Goal: Information Seeking & Learning: Learn about a topic

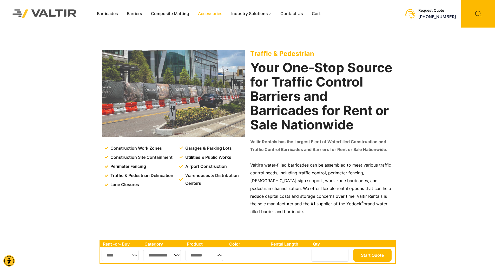
click at [208, 12] on link "Accessories" at bounding box center [210, 14] width 33 height 8
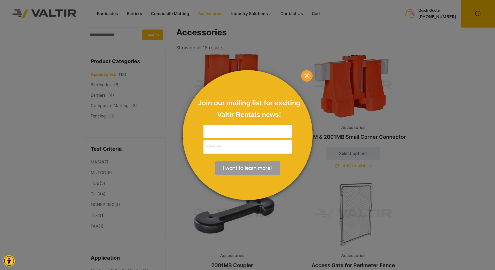
click at [234, 127] on input "Full Name:*" at bounding box center [247, 131] width 88 height 13
click at [229, 130] on input "Full Name:*" at bounding box center [247, 131] width 88 height 13
click at [227, 146] on input "Email:*" at bounding box center [247, 146] width 88 height 13
click at [227, 132] on input "Full Name:*" at bounding box center [247, 131] width 88 height 13
type input "**********"
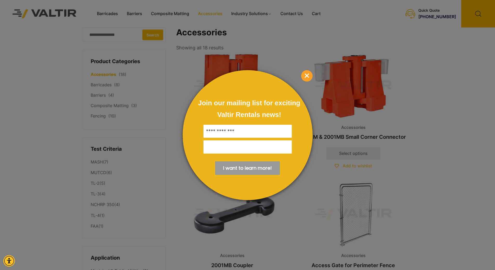
click at [221, 145] on input "Email:*" at bounding box center [247, 146] width 88 height 13
type input "**********"
click at [241, 168] on input "******" at bounding box center [247, 168] width 65 height 14
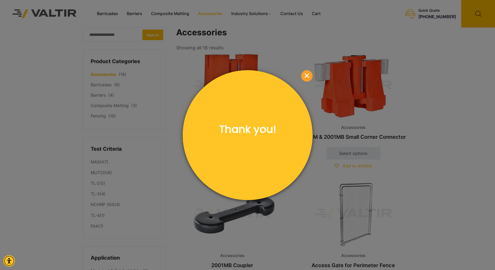
click at [304, 73] on span "×" at bounding box center [306, 75] width 11 height 11
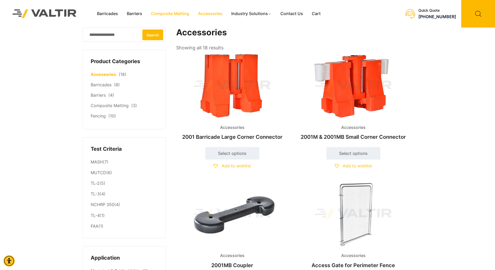
click at [158, 14] on link "Composite Matting" at bounding box center [170, 14] width 47 height 8
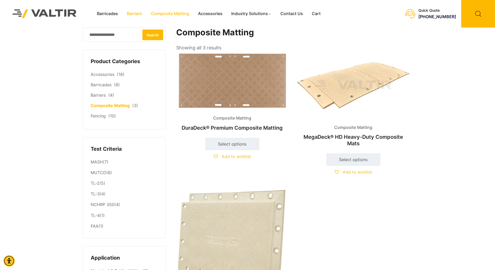
click at [140, 15] on link "Barriers" at bounding box center [134, 14] width 24 height 8
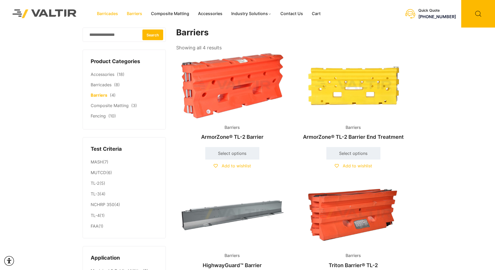
click at [104, 15] on link "Barricades" at bounding box center [108, 14] width 30 height 8
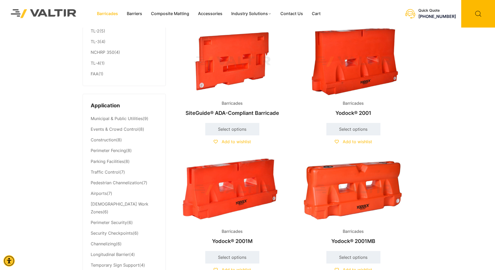
scroll to position [156, 0]
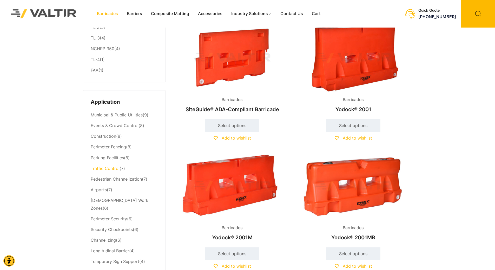
click at [101, 169] on link "Traffic Control" at bounding box center [105, 168] width 29 height 5
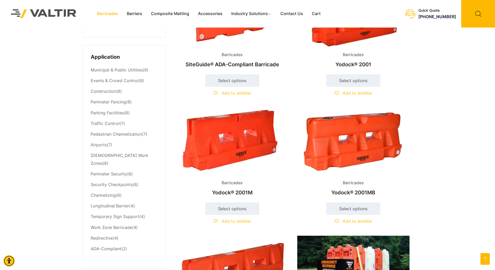
scroll to position [208, 0]
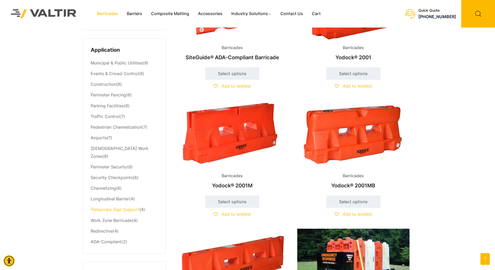
click at [126, 207] on link "Temporary Sign Support" at bounding box center [115, 209] width 49 height 5
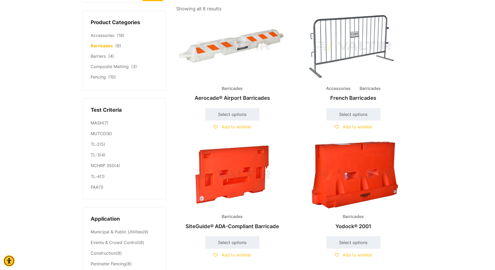
scroll to position [0, 0]
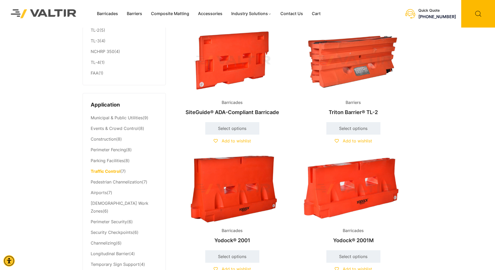
scroll to position [156, 0]
